Goal: Task Accomplishment & Management: Use online tool/utility

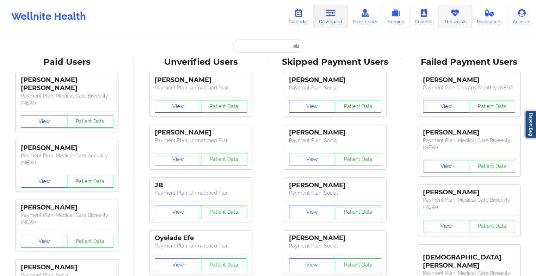
click at [452, 24] on link "Therapists" at bounding box center [455, 16] width 33 height 23
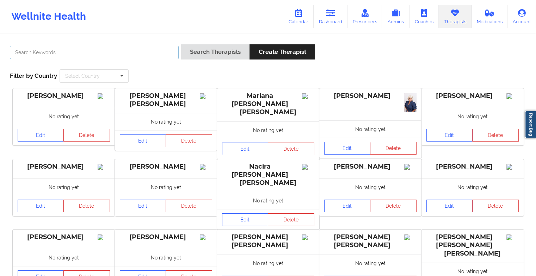
click at [18, 49] on input "text" at bounding box center [94, 52] width 169 height 13
paste input "[PERSON_NAME]"
type input "[PERSON_NAME]"
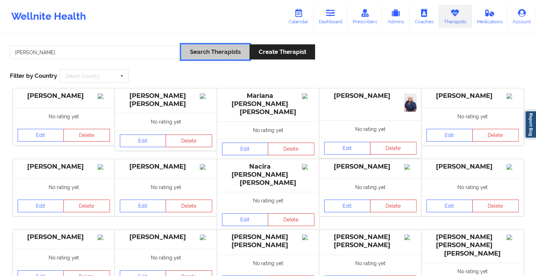
click at [209, 56] on button "Search Therapists" at bounding box center [215, 51] width 68 height 15
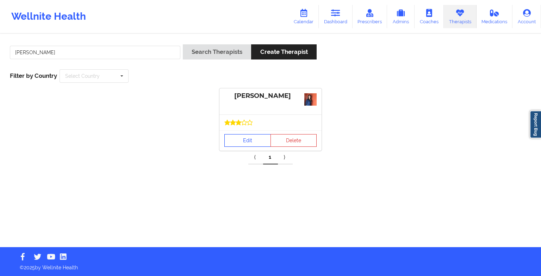
click at [248, 139] on link "Edit" at bounding box center [247, 140] width 47 height 13
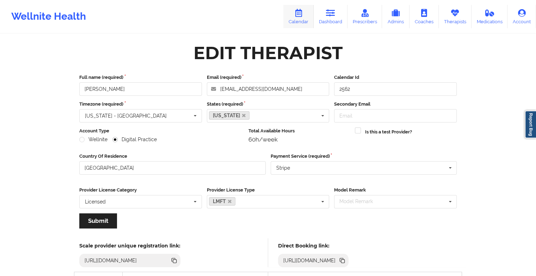
click at [298, 17] on link "Calendar" at bounding box center [298, 16] width 30 height 23
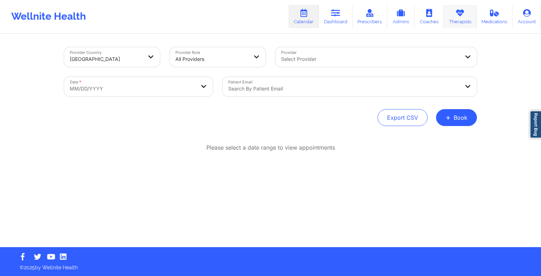
click at [453, 13] on link "Therapists" at bounding box center [460, 16] width 33 height 23
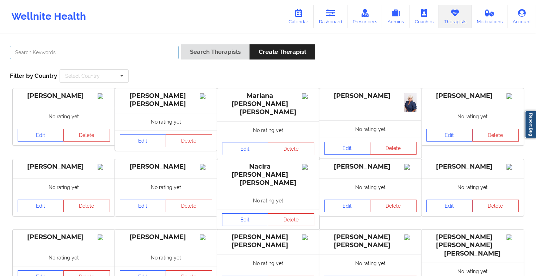
click at [128, 54] on input "text" at bounding box center [94, 52] width 169 height 13
paste input "[PERSON_NAME]"
type input "[PERSON_NAME]"
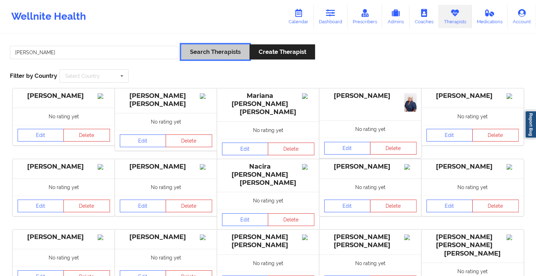
click at [197, 56] on button "Search Therapists" at bounding box center [215, 51] width 68 height 15
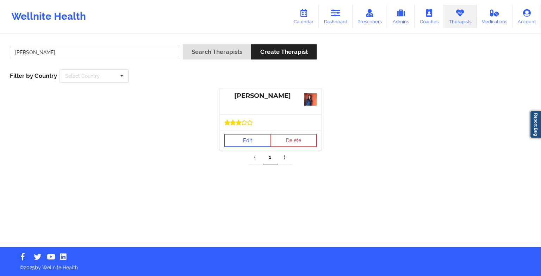
click at [255, 141] on link "Edit" at bounding box center [247, 140] width 47 height 13
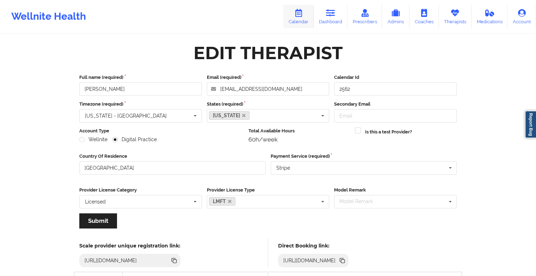
click at [309, 21] on link "Calendar" at bounding box center [298, 16] width 30 height 23
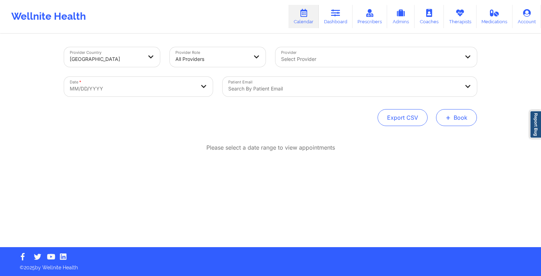
click at [439, 116] on button "+ Book" at bounding box center [456, 117] width 41 height 17
click at [434, 140] on button "Therapy Session" at bounding box center [445, 140] width 54 height 12
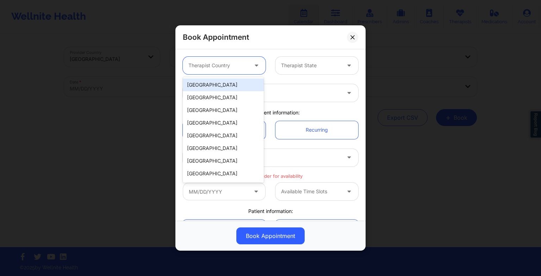
click at [213, 65] on div at bounding box center [218, 65] width 60 height 8
click at [220, 82] on div "[GEOGRAPHIC_DATA]" at bounding box center [223, 85] width 81 height 13
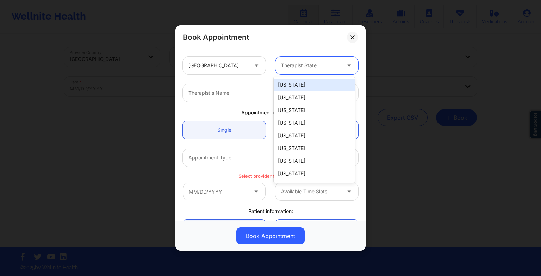
click at [294, 64] on div at bounding box center [311, 65] width 60 height 8
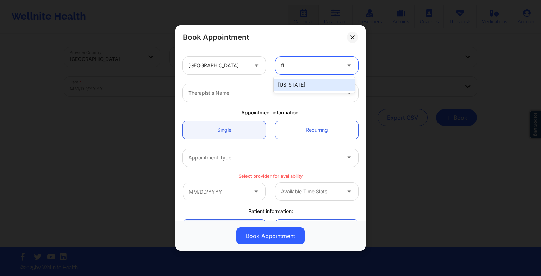
type input "flo"
click at [307, 86] on div "[US_STATE]" at bounding box center [314, 85] width 81 height 13
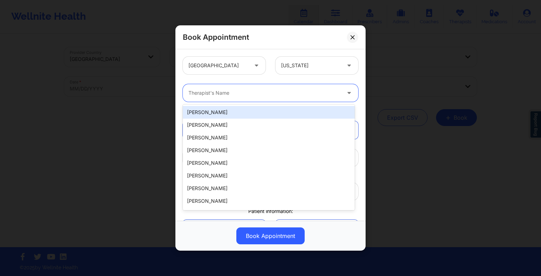
click at [189, 91] on input "Provider" at bounding box center [188, 92] width 1 height 7
paste input "[PERSON_NAME]"
type input "[PERSON_NAME]"
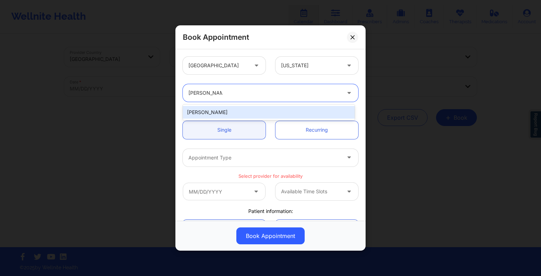
click at [219, 111] on div "[PERSON_NAME]" at bounding box center [269, 112] width 172 height 13
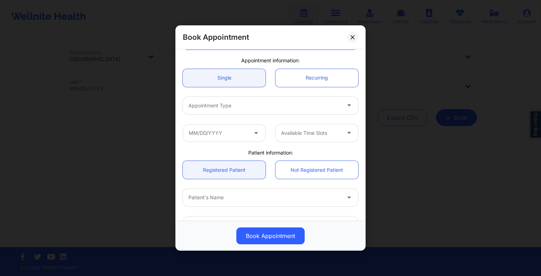
scroll to position [52, 0]
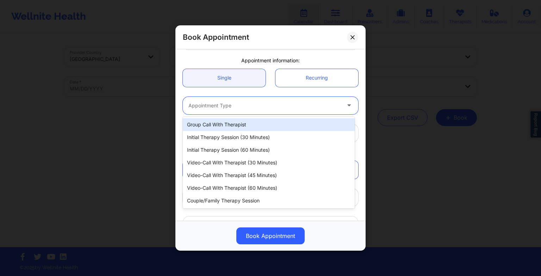
click at [214, 106] on div at bounding box center [264, 105] width 152 height 8
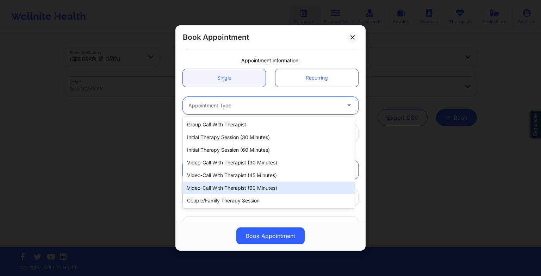
click at [258, 186] on div "Video-Call with Therapist (60 minutes)" at bounding box center [269, 188] width 172 height 13
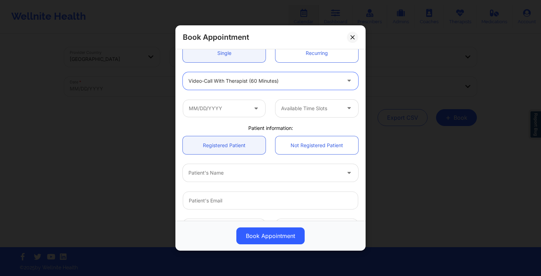
scroll to position [77, 0]
click at [214, 113] on input "text" at bounding box center [224, 108] width 83 height 18
click at [338, 187] on div at bounding box center [270, 199] width 185 height 27
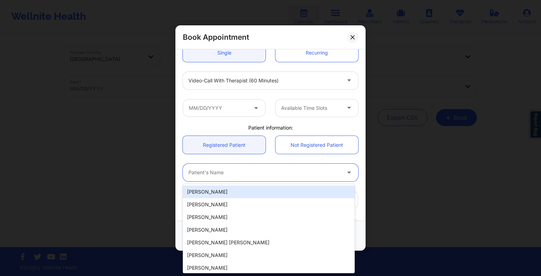
click at [205, 178] on div "Patient's Name" at bounding box center [262, 173] width 159 height 18
paste input "[PERSON_NAME]"
type input "[PERSON_NAME]"
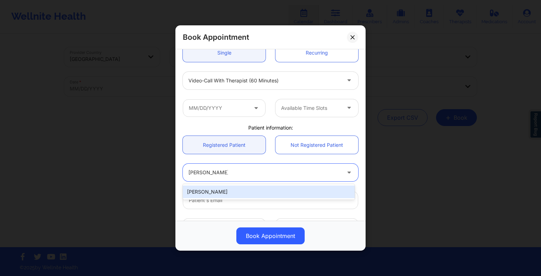
click at [224, 189] on div "[PERSON_NAME]" at bounding box center [269, 192] width 172 height 13
type input "[EMAIL_ADDRESS][DOMAIN_NAME]"
type input "[PHONE_NUMBER]"
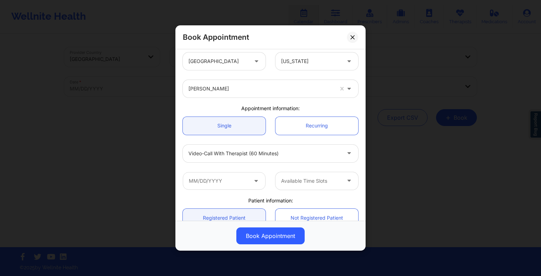
scroll to position [4, 0]
click at [221, 180] on input "text" at bounding box center [224, 181] width 83 height 18
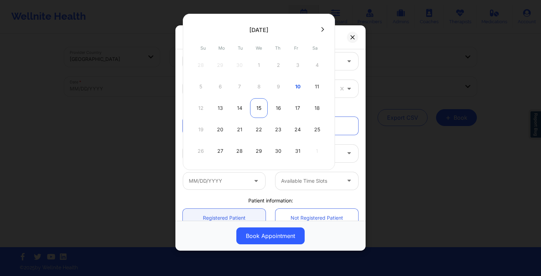
click at [256, 107] on div "15" at bounding box center [259, 108] width 18 height 20
type input "[DATE]"
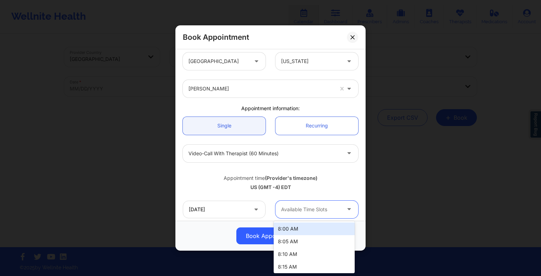
click at [296, 208] on div at bounding box center [311, 209] width 60 height 8
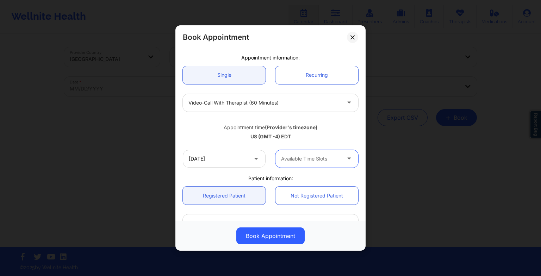
scroll to position [56, 0]
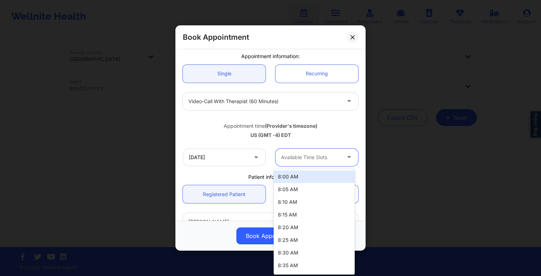
click at [302, 161] on div at bounding box center [311, 157] width 60 height 8
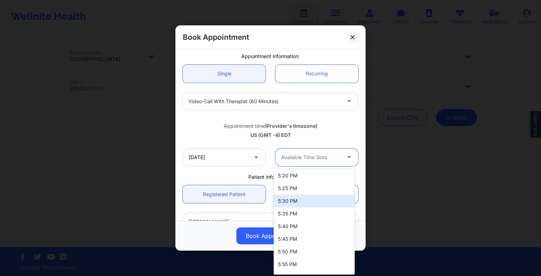
scroll to position [1432, 0]
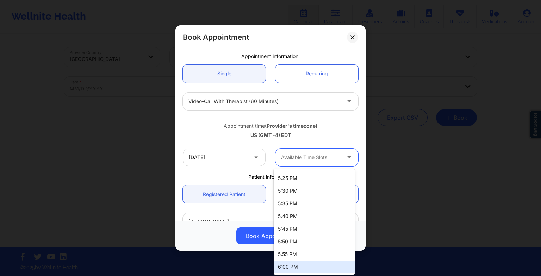
click at [282, 265] on div "6:00 PM" at bounding box center [314, 267] width 81 height 13
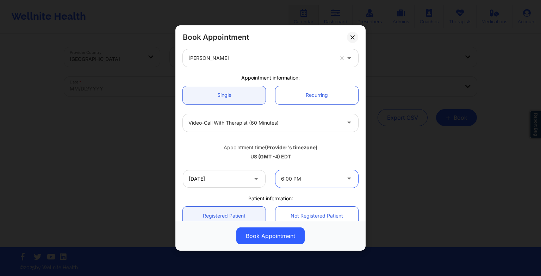
scroll to position [0, 0]
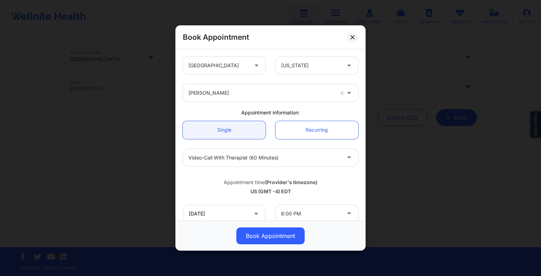
click at [397, 274] on div "Book Appointment [GEOGRAPHIC_DATA] [US_STATE] [PERSON_NAME] Appointment informa…" at bounding box center [270, 138] width 541 height 276
